Goal: Information Seeking & Learning: Understand process/instructions

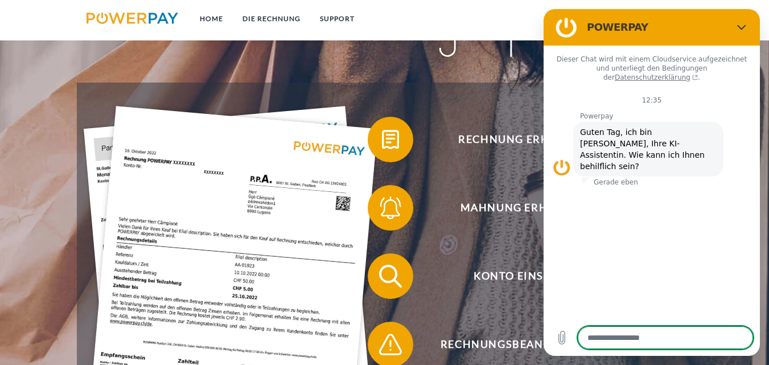
scroll to position [132, 0]
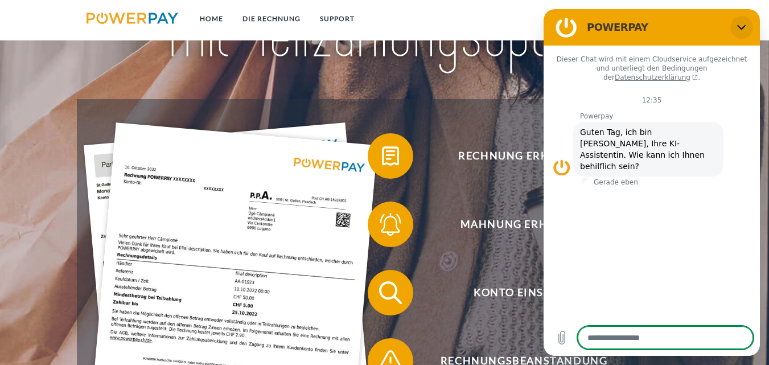
click at [742, 25] on icon "Schließen" at bounding box center [741, 27] width 9 height 9
type textarea "*"
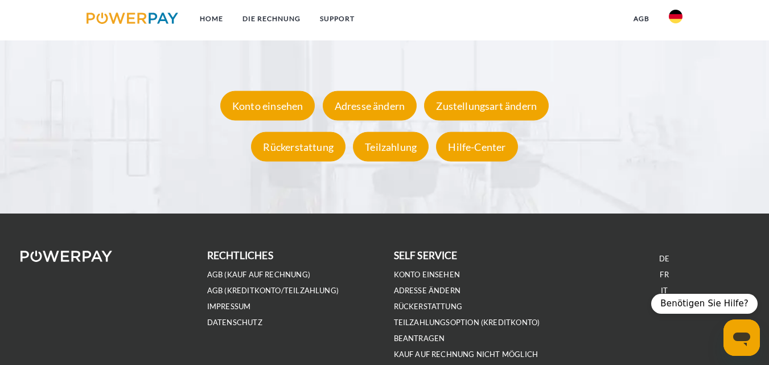
scroll to position [2127, 0]
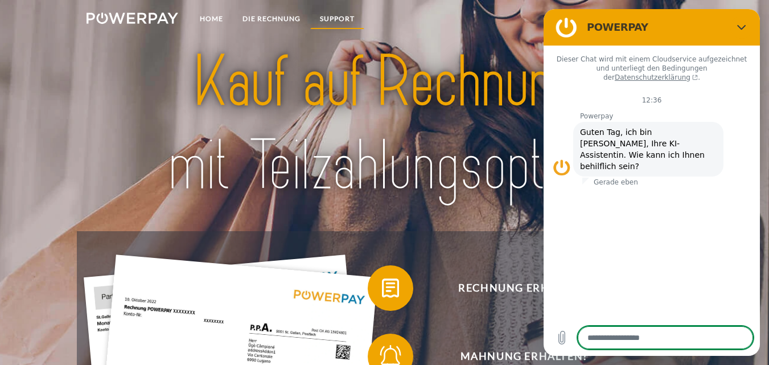
click at [333, 16] on link "SUPPORT" at bounding box center [337, 19] width 54 height 20
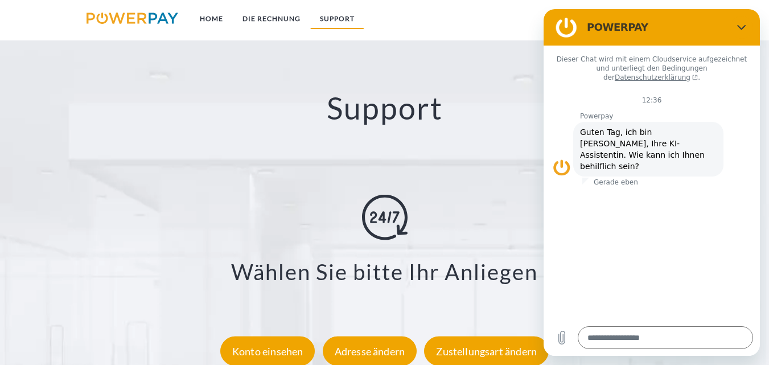
scroll to position [1854, 0]
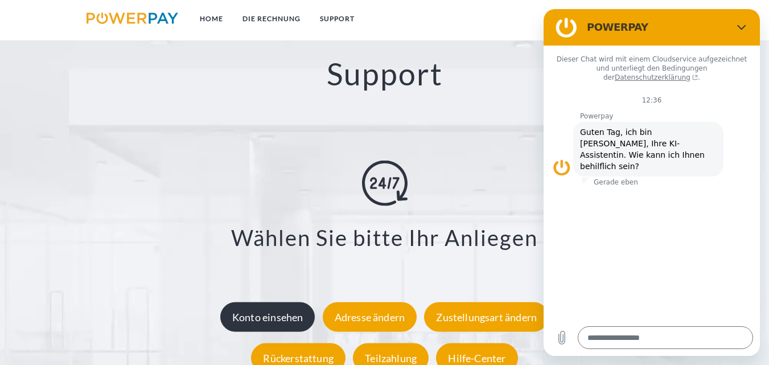
click at [294, 318] on div "Konto einsehen" at bounding box center [267, 317] width 95 height 30
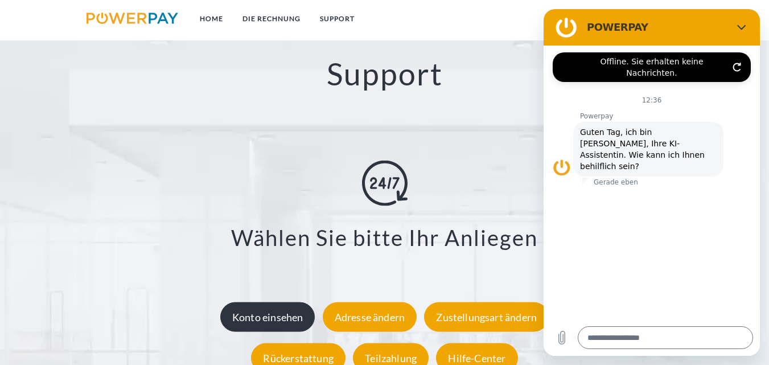
type textarea "*"
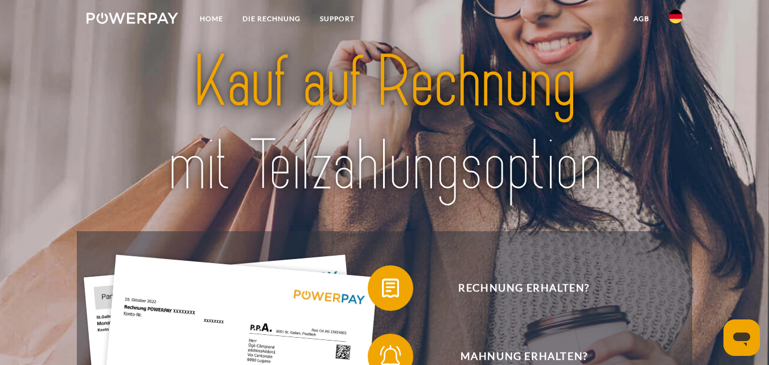
click at [639, 15] on link "agb" at bounding box center [641, 19] width 35 height 20
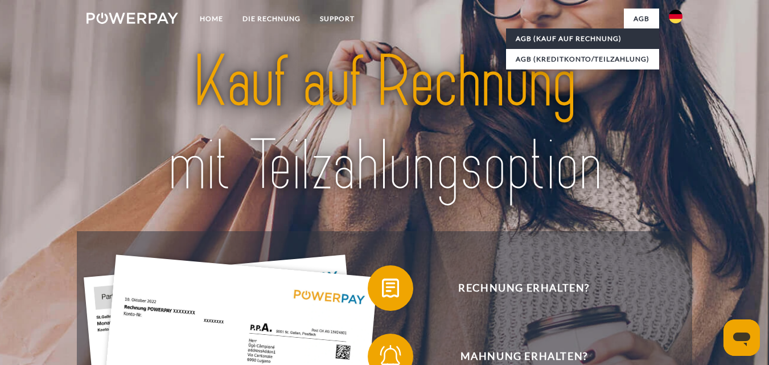
click at [613, 34] on link "AGB (Kauf auf Rechnung)" at bounding box center [582, 38] width 153 height 20
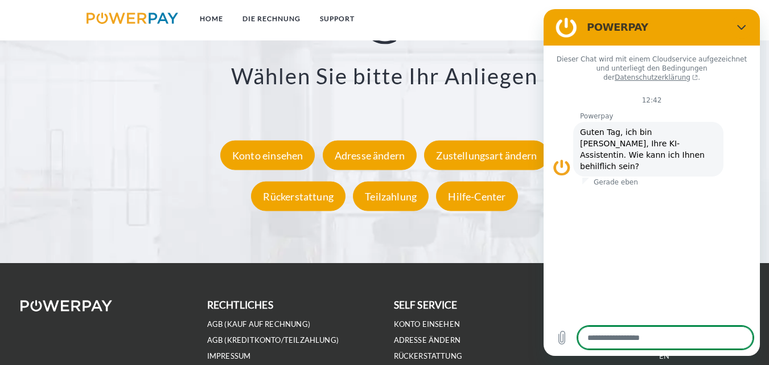
scroll to position [2069, 0]
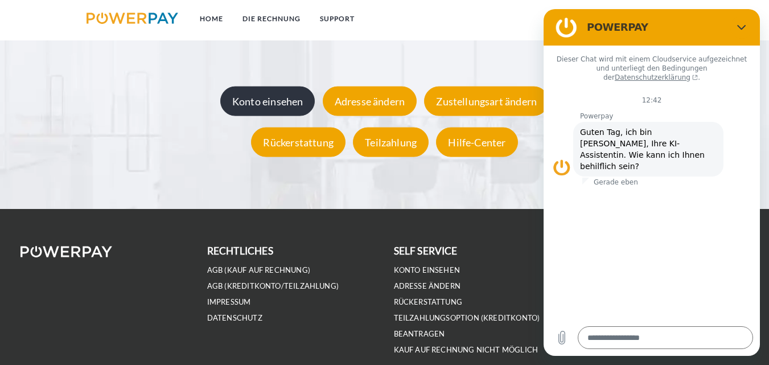
click at [294, 96] on div "Konto einsehen" at bounding box center [267, 101] width 95 height 30
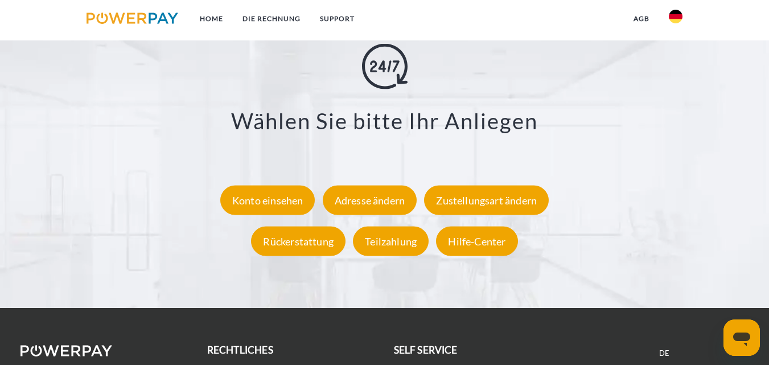
scroll to position [2016, 0]
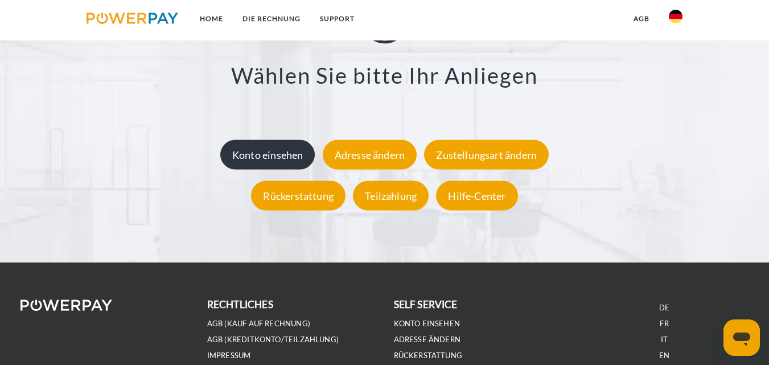
click at [286, 158] on div "Konto einsehen" at bounding box center [267, 154] width 95 height 30
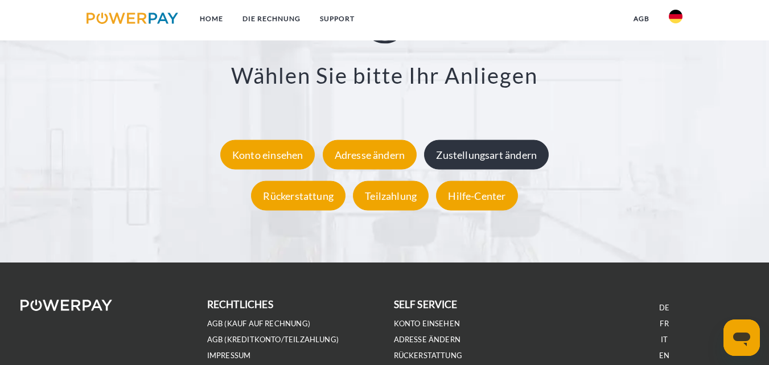
click at [462, 151] on div "Zustellungsart ändern" at bounding box center [486, 154] width 125 height 30
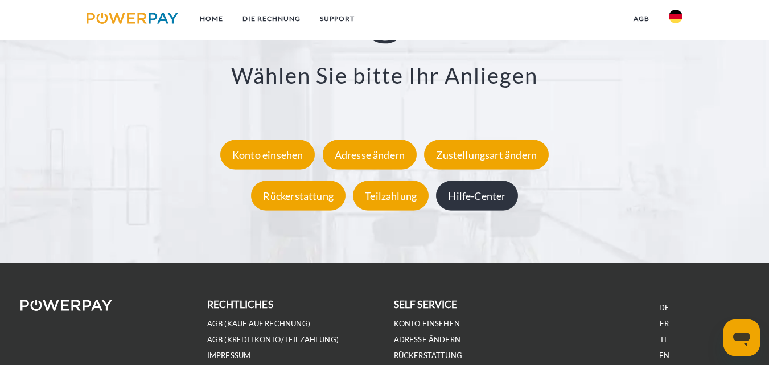
click at [478, 191] on div "Hilfe-Center" at bounding box center [476, 195] width 81 height 30
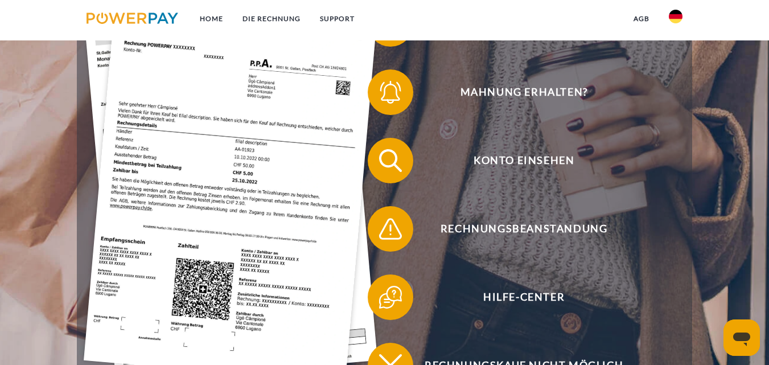
scroll to position [285, 0]
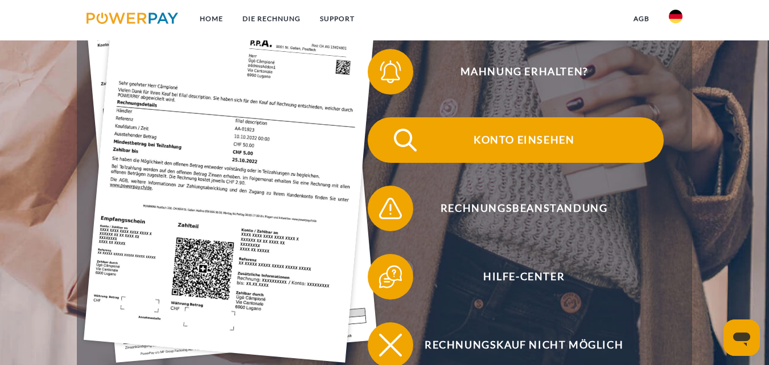
click at [571, 134] on span "Konto einsehen" at bounding box center [523, 140] width 279 height 46
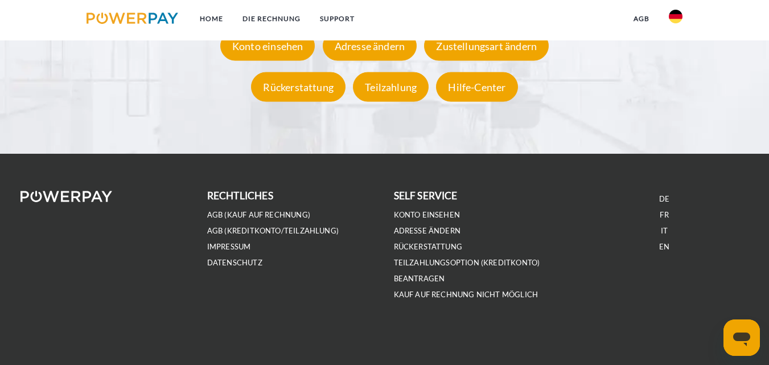
scroll to position [2011, 0]
